Goal: Information Seeking & Learning: Learn about a topic

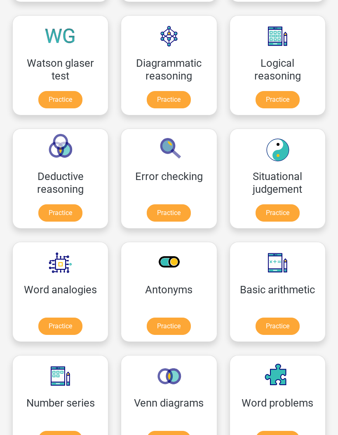
scroll to position [236, 0]
click at [185, 211] on link "Practice" at bounding box center [169, 212] width 44 height 17
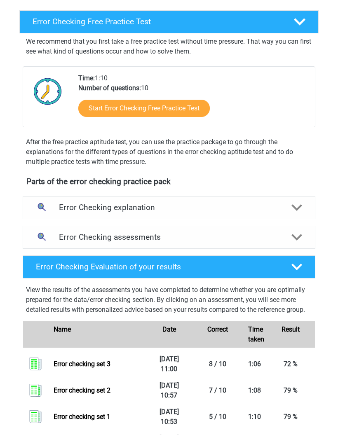
scroll to position [130, 0]
click at [287, 214] on div "Error Checking explanation" at bounding box center [169, 207] width 293 height 23
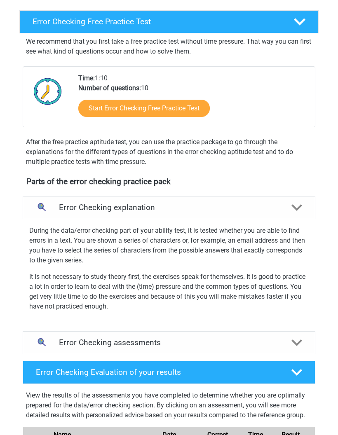
click at [299, 332] on div "Error Checking assessments" at bounding box center [169, 342] width 293 height 23
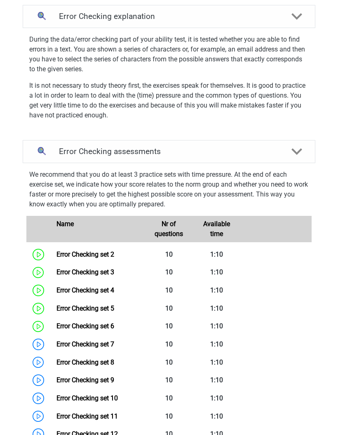
scroll to position [333, 0]
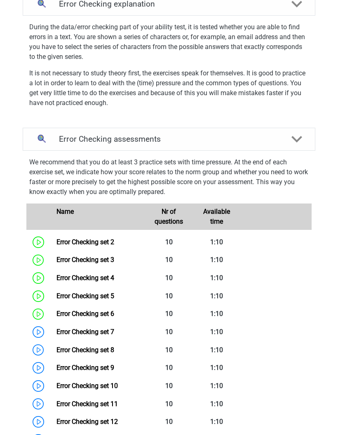
click at [89, 279] on link "Error Checking set 4" at bounding box center [85, 278] width 58 height 8
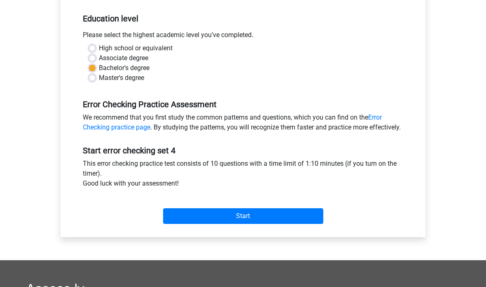
scroll to position [162, 0]
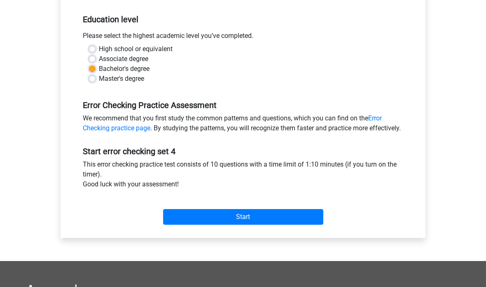
click at [255, 225] on input "Start" at bounding box center [243, 217] width 160 height 16
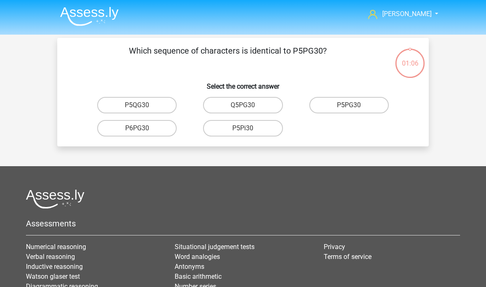
click at [370, 107] on label "P5PG30" at bounding box center [349, 105] width 80 height 16
click at [354, 107] on input "P5PG30" at bounding box center [351, 107] width 5 height 5
radio input "true"
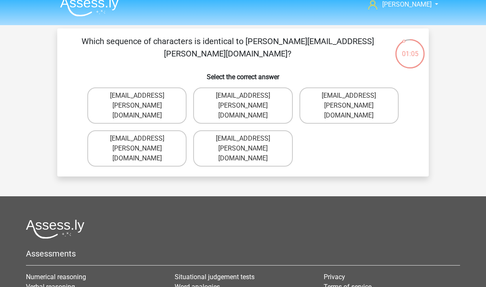
scroll to position [9, 0]
click at [284, 96] on label "Evie+Pierson@hotmail.co.com" at bounding box center [242, 105] width 99 height 36
click at [248, 96] on input "Evie+Pierson@hotmail.co.com" at bounding box center [245, 98] width 5 height 5
radio input "true"
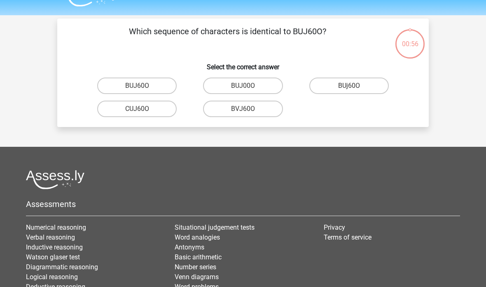
scroll to position [10, 0]
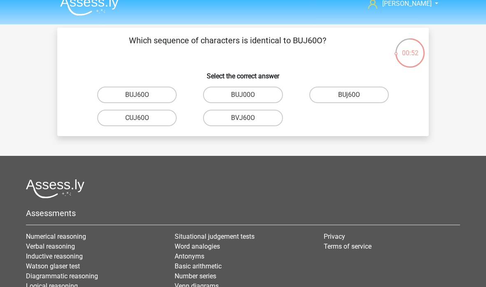
click at [105, 93] on label "BUJ60O" at bounding box center [137, 95] width 80 height 16
click at [137, 95] on input "BUJ60O" at bounding box center [139, 97] width 5 height 5
radio input "true"
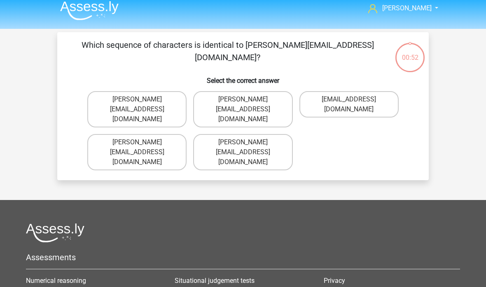
scroll to position [2, 0]
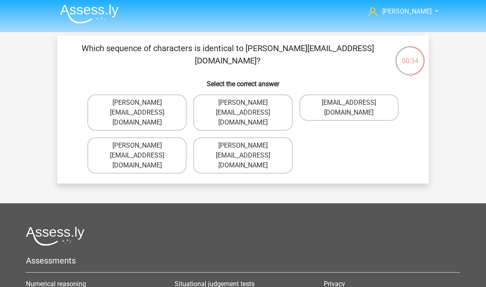
click at [288, 137] on label "Sophia.Vanderbilt@joymail.uk.com" at bounding box center [242, 155] width 99 height 36
click at [248, 145] on input "Sophia.Vanderbilt@joymail.uk.com" at bounding box center [245, 147] width 5 height 5
radio input "true"
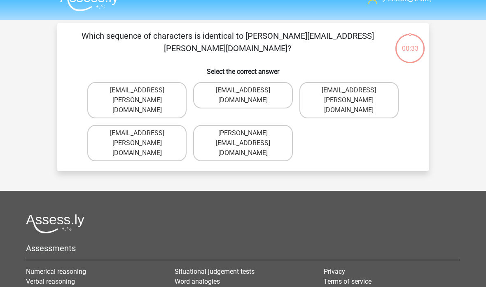
scroll to position [0, 0]
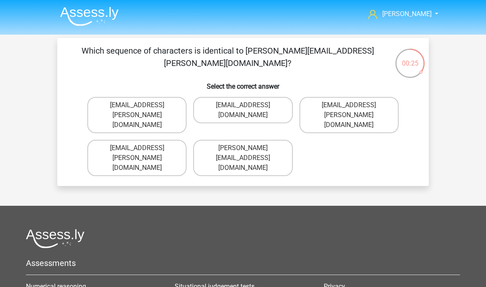
click at [386, 105] on label "Oscar+Adams@hotmail.br" at bounding box center [349, 115] width 99 height 36
click at [354, 105] on input "Oscar+Adams@hotmail.br" at bounding box center [351, 107] width 5 height 5
radio input "true"
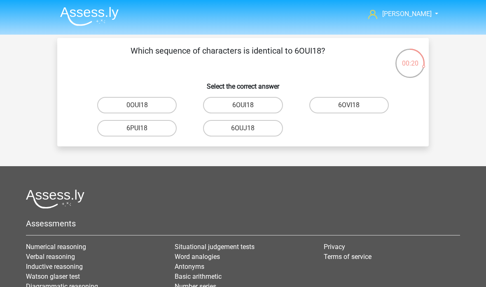
click at [275, 101] on label "6OUI18" at bounding box center [243, 105] width 80 height 16
click at [248, 105] on input "6OUI18" at bounding box center [245, 107] width 5 height 5
radio input "true"
click at [96, 133] on div "15O30T" at bounding box center [136, 128] width 99 height 16
click at [112, 122] on label "15O30T" at bounding box center [137, 128] width 80 height 16
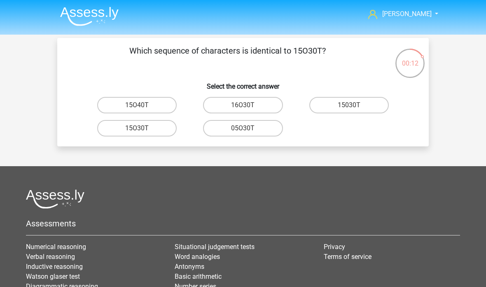
click at [137, 128] on input "15O30T" at bounding box center [139, 130] width 5 height 5
radio input "true"
click at [111, 129] on label "4Z45G0" at bounding box center [137, 128] width 80 height 16
click at [137, 129] on input "4Z45G0" at bounding box center [139, 130] width 5 height 5
radio input "true"
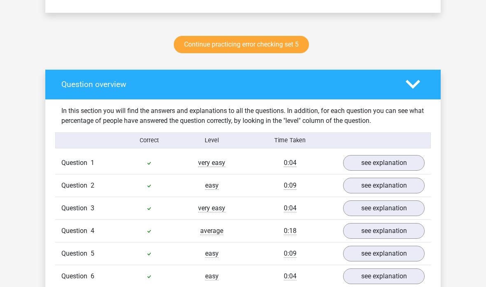
scroll to position [307, 0]
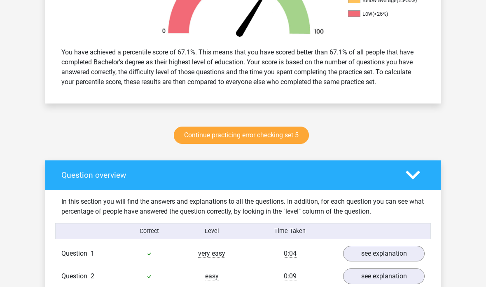
click at [295, 135] on link "Continue practicing error checking set 5" at bounding box center [241, 135] width 135 height 17
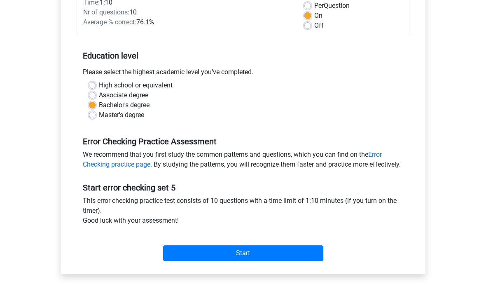
scroll to position [127, 0]
click at [263, 261] on input "Start" at bounding box center [243, 253] width 160 height 16
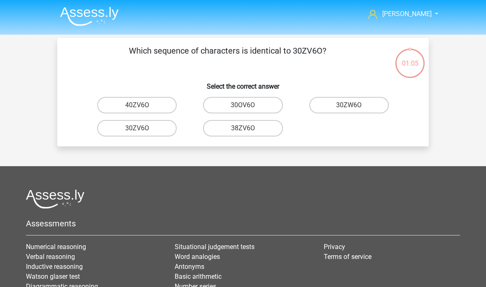
click at [108, 130] on label "30ZV6O" at bounding box center [137, 128] width 80 height 16
click at [137, 130] on input "30ZV6O" at bounding box center [139, 130] width 5 height 5
radio input "true"
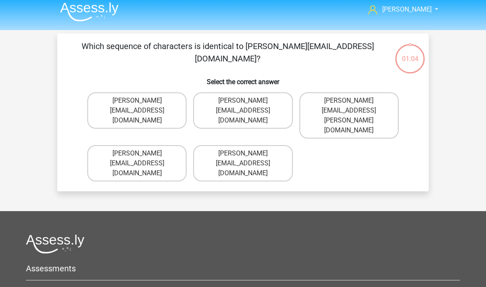
scroll to position [5, 0]
click at [285, 96] on label "[PERSON_NAME][EMAIL_ADDRESS][DOMAIN_NAME]" at bounding box center [242, 110] width 99 height 36
click at [248, 100] on input "[PERSON_NAME][EMAIL_ADDRESS][DOMAIN_NAME]" at bounding box center [245, 102] width 5 height 5
radio input "true"
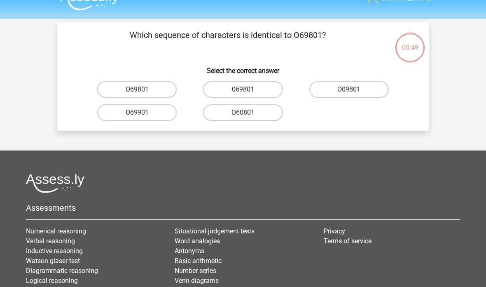
scroll to position [0, 0]
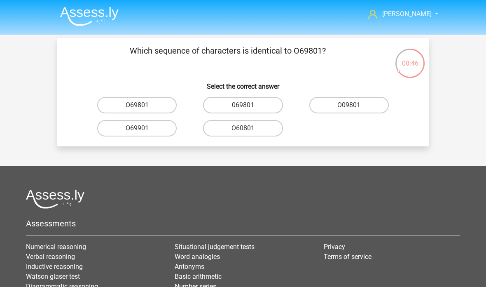
click at [105, 104] on label "O69801" at bounding box center [137, 105] width 80 height 16
click at [137, 105] on input "O69801" at bounding box center [139, 107] width 5 height 5
radio input "true"
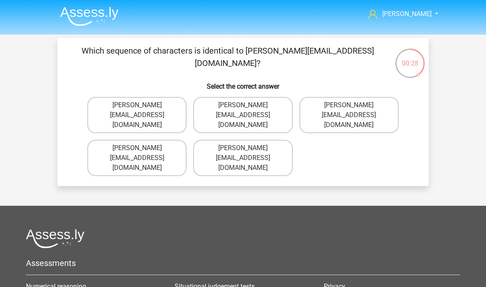
click at [106, 112] on label "[PERSON_NAME][EMAIL_ADDRESS][DOMAIN_NAME]" at bounding box center [136, 115] width 99 height 36
click at [137, 110] on input "[PERSON_NAME][EMAIL_ADDRESS][DOMAIN_NAME]" at bounding box center [139, 107] width 5 height 5
radio input "true"
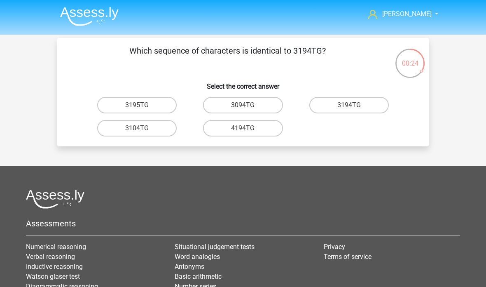
click at [369, 107] on label "3194TG" at bounding box center [349, 105] width 80 height 16
click at [354, 107] on input "3194TG" at bounding box center [351, 107] width 5 height 5
radio input "true"
click at [122, 97] on label "SiO6C0" at bounding box center [137, 105] width 80 height 16
click at [137, 105] on input "SiO6C0" at bounding box center [139, 107] width 5 height 5
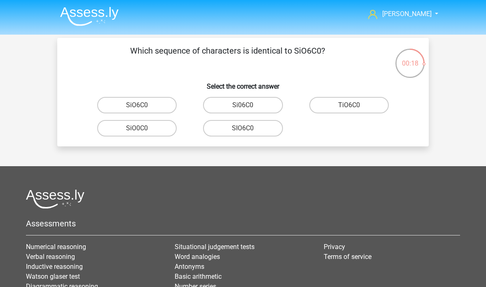
radio input "true"
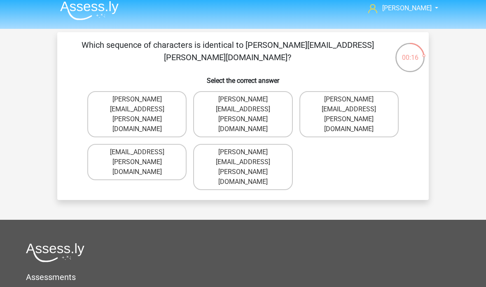
scroll to position [6, 0]
click at [284, 99] on label "[PERSON_NAME][EMAIL_ADDRESS][PERSON_NAME][DOMAIN_NAME]" at bounding box center [242, 114] width 99 height 46
click at [248, 99] on input "[PERSON_NAME][EMAIL_ADDRESS][PERSON_NAME][DOMAIN_NAME]" at bounding box center [245, 101] width 5 height 5
radio input "true"
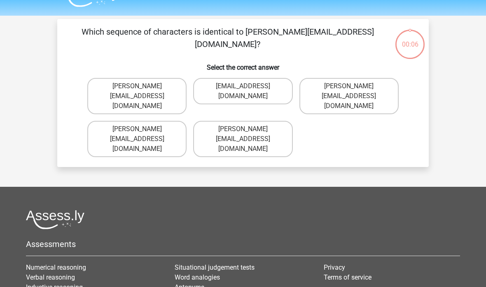
scroll to position [0, 0]
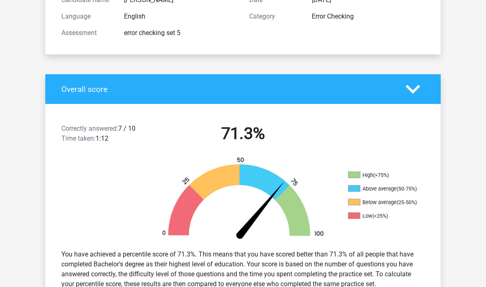
scroll to position [105, 0]
click at [417, 93] on icon at bounding box center [413, 89] width 14 height 14
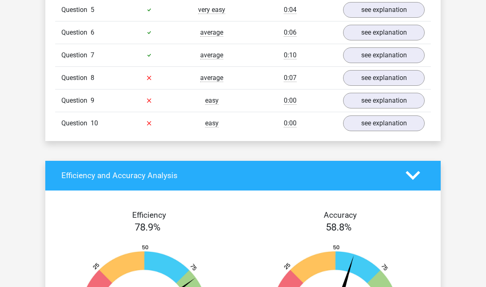
click at [416, 175] on polygon at bounding box center [413, 175] width 14 height 9
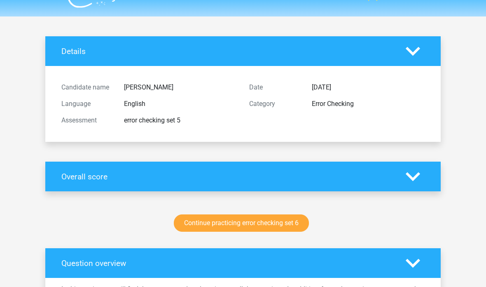
scroll to position [0, 0]
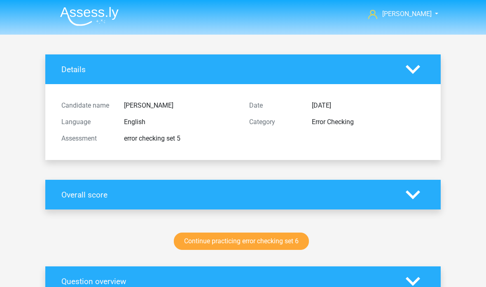
click at [416, 67] on icon at bounding box center [413, 69] width 14 height 14
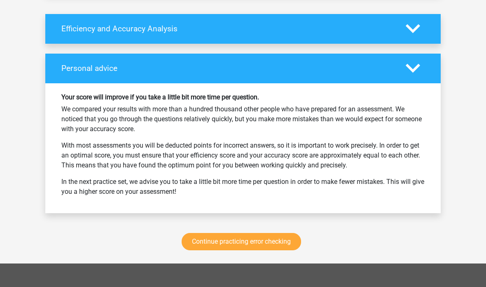
scroll to position [511, 0]
click at [272, 248] on link "Continue practicing error checking" at bounding box center [241, 241] width 119 height 17
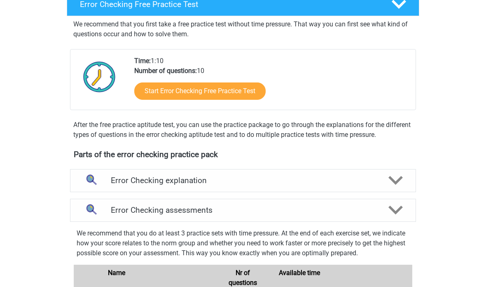
scroll to position [143, 0]
click at [247, 89] on link "Start Error Checking Free Practice Test" at bounding box center [199, 90] width 131 height 17
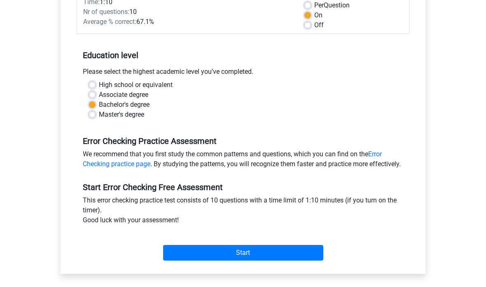
scroll to position [127, 0]
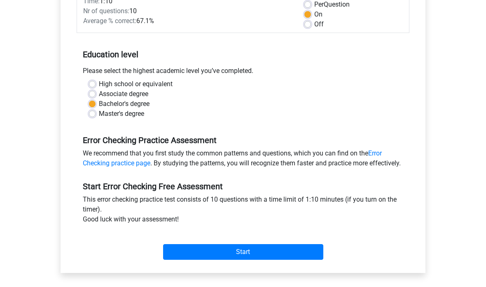
click at [255, 259] on input "Start" at bounding box center [243, 252] width 160 height 16
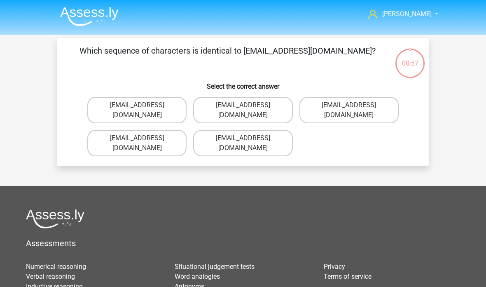
click at [100, 107] on label "[EMAIL_ADDRESS][DOMAIN_NAME]" at bounding box center [136, 110] width 99 height 26
click at [137, 107] on input "[EMAIL_ADDRESS][DOMAIN_NAME]" at bounding box center [139, 107] width 5 height 5
radio input "true"
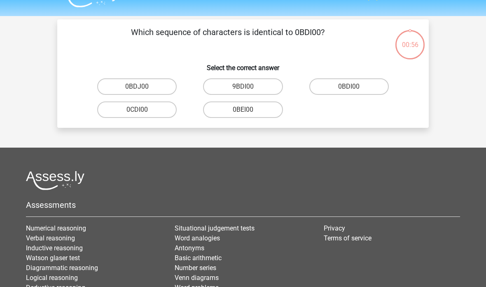
scroll to position [7, 0]
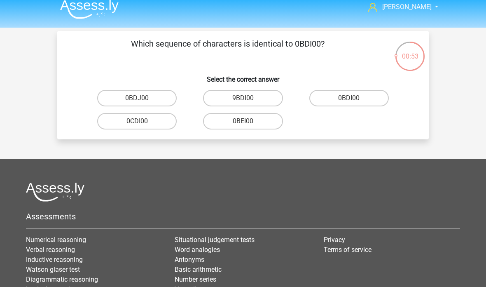
click at [364, 98] on label "0BDI00" at bounding box center [349, 98] width 80 height 16
click at [354, 98] on input "0BDI00" at bounding box center [351, 100] width 5 height 5
radio input "true"
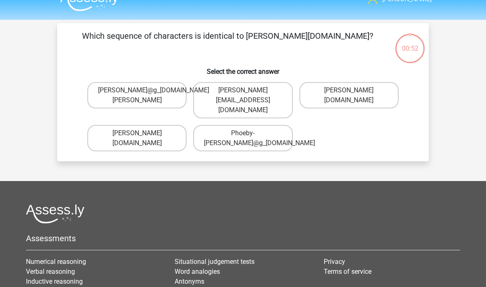
scroll to position [11, 0]
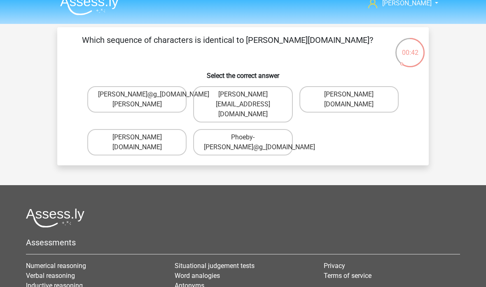
click at [104, 136] on label "Phoebe-Patterson@g_mail.gr" at bounding box center [136, 142] width 99 height 26
click at [137, 137] on input "Phoebe-Patterson@g_mail.gr" at bounding box center [139, 139] width 5 height 5
radio input "true"
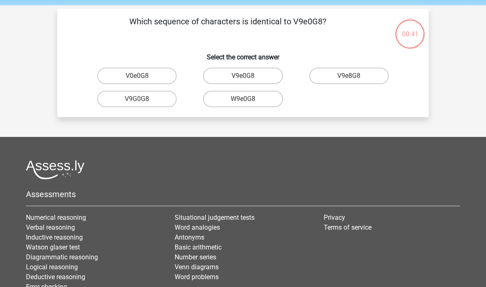
scroll to position [0, 0]
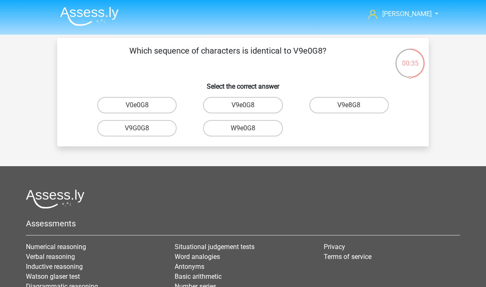
click at [274, 105] on label "V9e0G8" at bounding box center [243, 105] width 80 height 16
click at [248, 105] on input "V9e0G8" at bounding box center [245, 107] width 5 height 5
radio input "true"
click at [268, 130] on label "91051S" at bounding box center [243, 128] width 80 height 16
click at [248, 130] on input "91051S" at bounding box center [245, 130] width 5 height 5
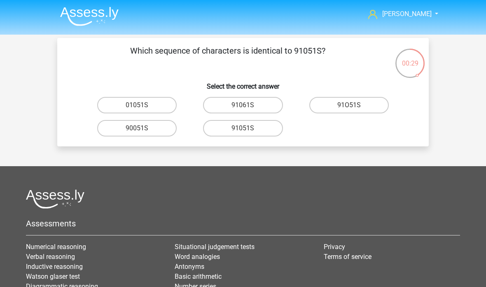
radio input "true"
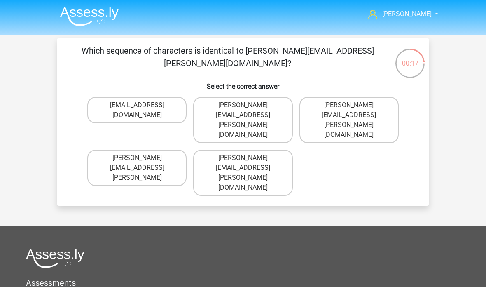
click at [283, 106] on label "Connor.Paterson@mailme.com" at bounding box center [242, 120] width 99 height 46
click at [248, 106] on input "Connor.Paterson@mailme.com" at bounding box center [245, 107] width 5 height 5
radio input "true"
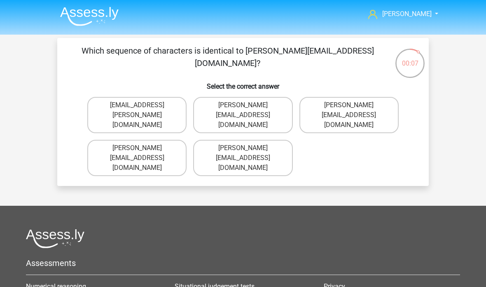
click at [282, 143] on label "Ava-Carroll@mailme.uk.com" at bounding box center [242, 158] width 99 height 36
click at [248, 148] on input "Ava-Carroll@mailme.uk.com" at bounding box center [245, 150] width 5 height 5
radio input "true"
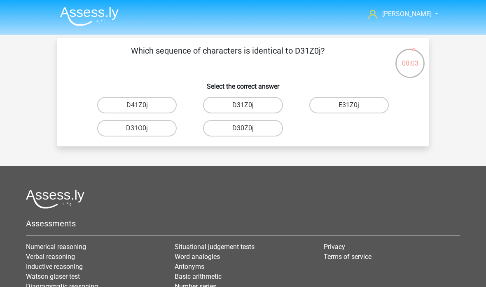
click at [267, 106] on label "D31Z0j" at bounding box center [243, 105] width 80 height 16
click at [248, 106] on input "D31Z0j" at bounding box center [245, 107] width 5 height 5
radio input "true"
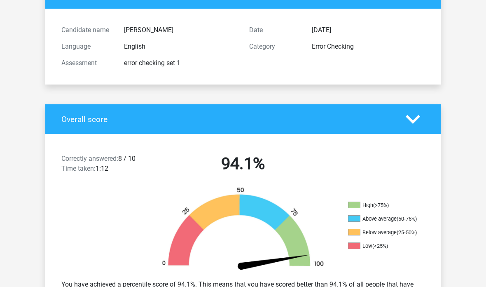
scroll to position [75, 0]
